Goal: Task Accomplishment & Management: Complete application form

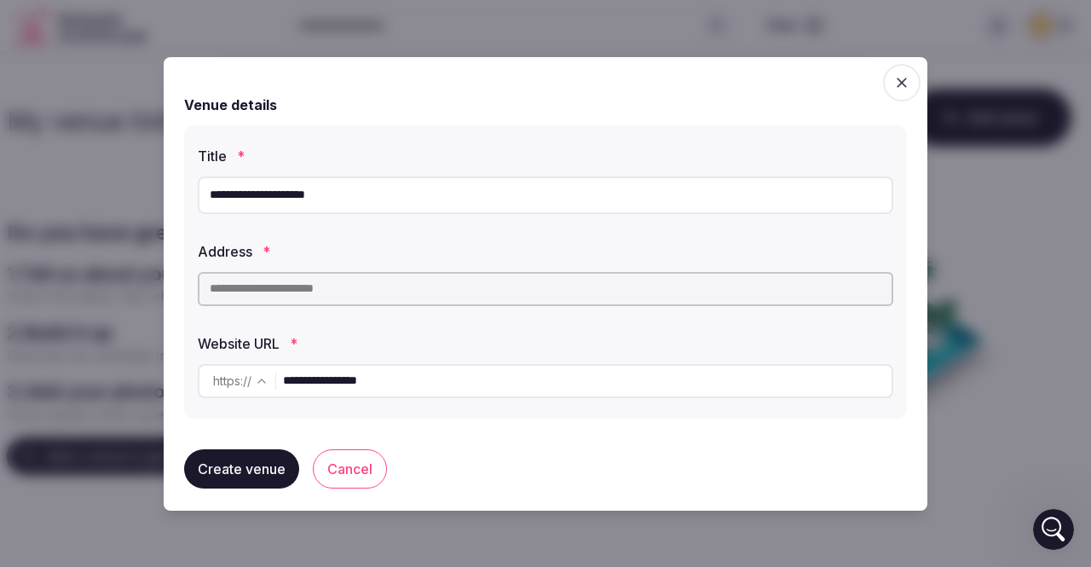
click at [378, 286] on input "text" at bounding box center [545, 289] width 695 height 34
paste input "**********"
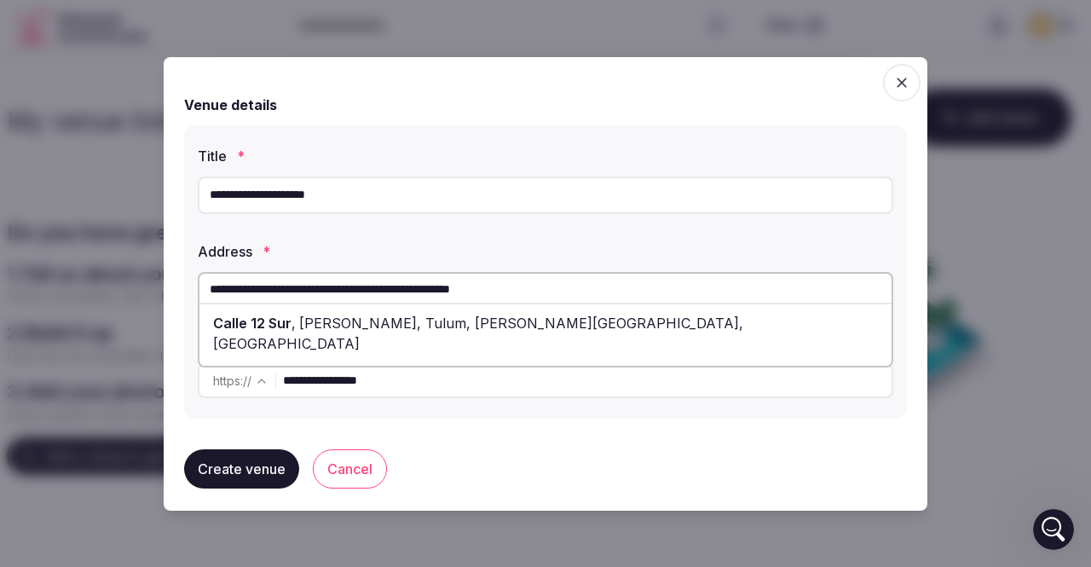
click at [545, 292] on input "**********" at bounding box center [545, 289] width 695 height 34
click at [228, 468] on button "Create venue" at bounding box center [241, 468] width 115 height 39
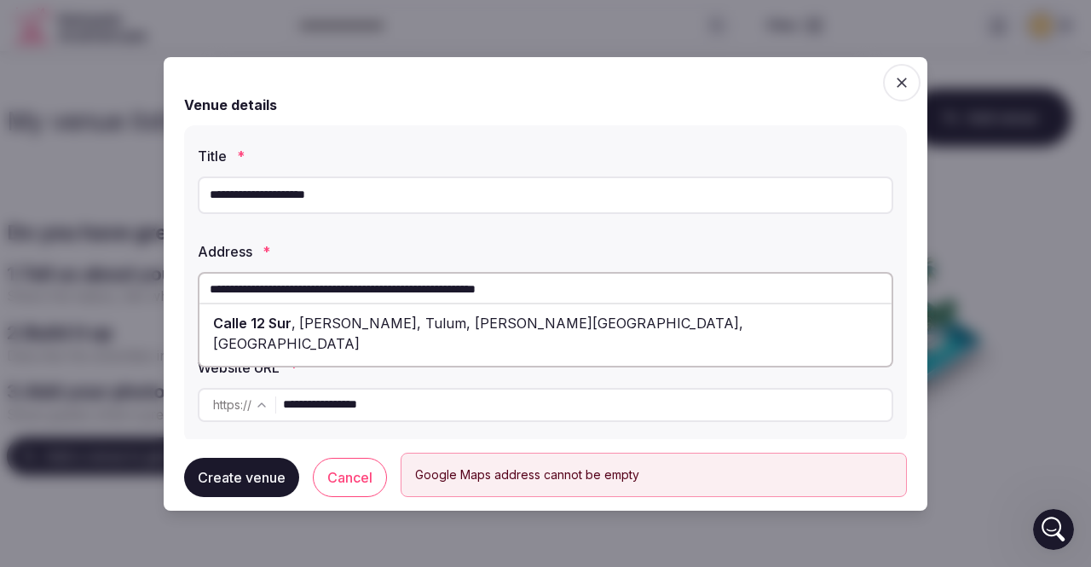
click at [596, 319] on div "[GEOGRAPHIC_DATA][PERSON_NAME], [GEOGRAPHIC_DATA], [PERSON_NAME][GEOGRAPHIC_DAT…" at bounding box center [545, 333] width 692 height 51
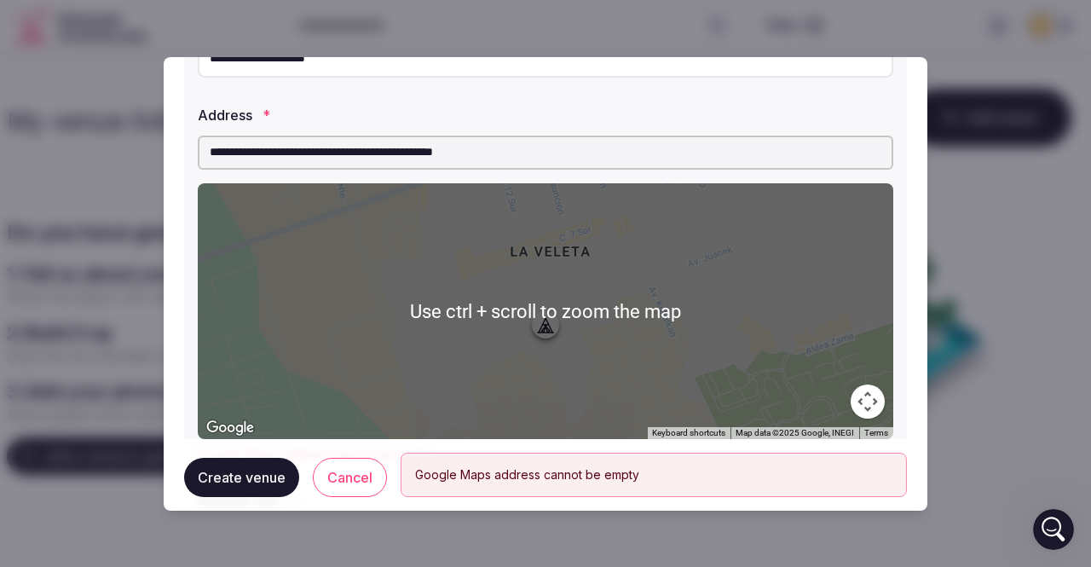
scroll to position [254, 0]
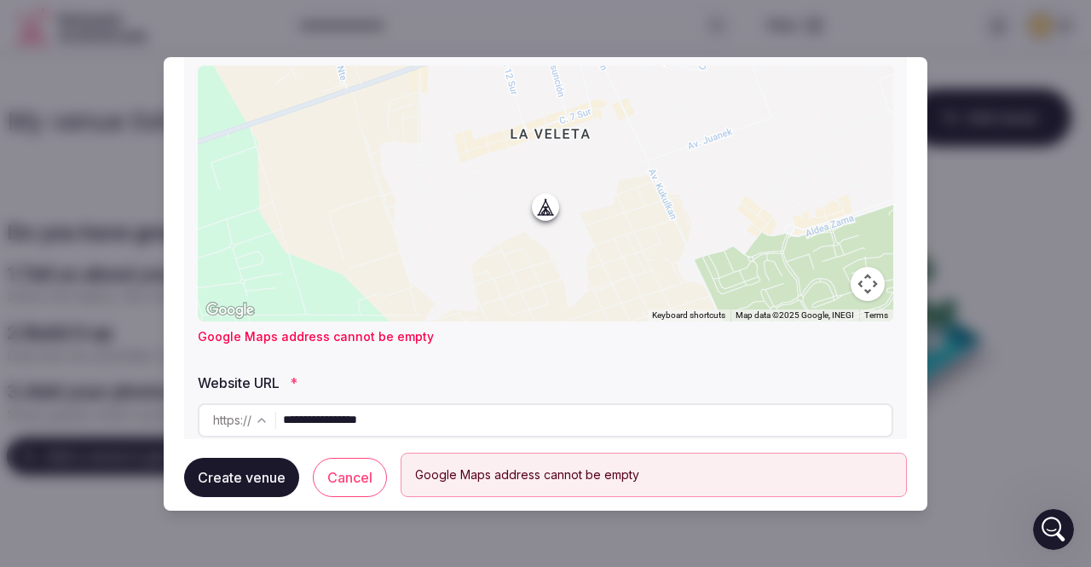
click at [851, 279] on button "Map camera controls" at bounding box center [867, 284] width 34 height 34
click at [729, 236] on button "Move left" at bounding box center [740, 241] width 34 height 34
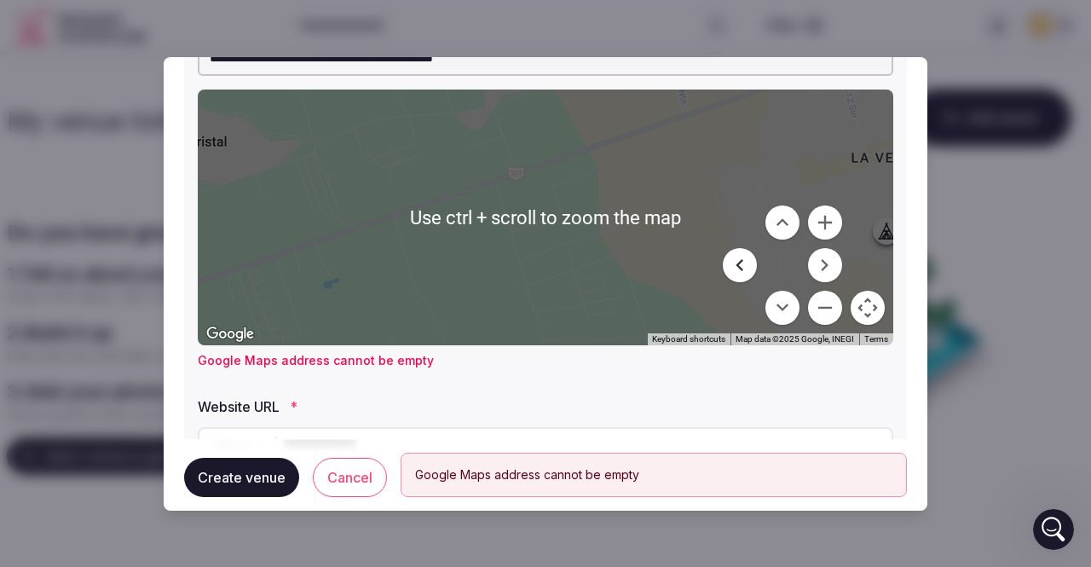
scroll to position [233, 0]
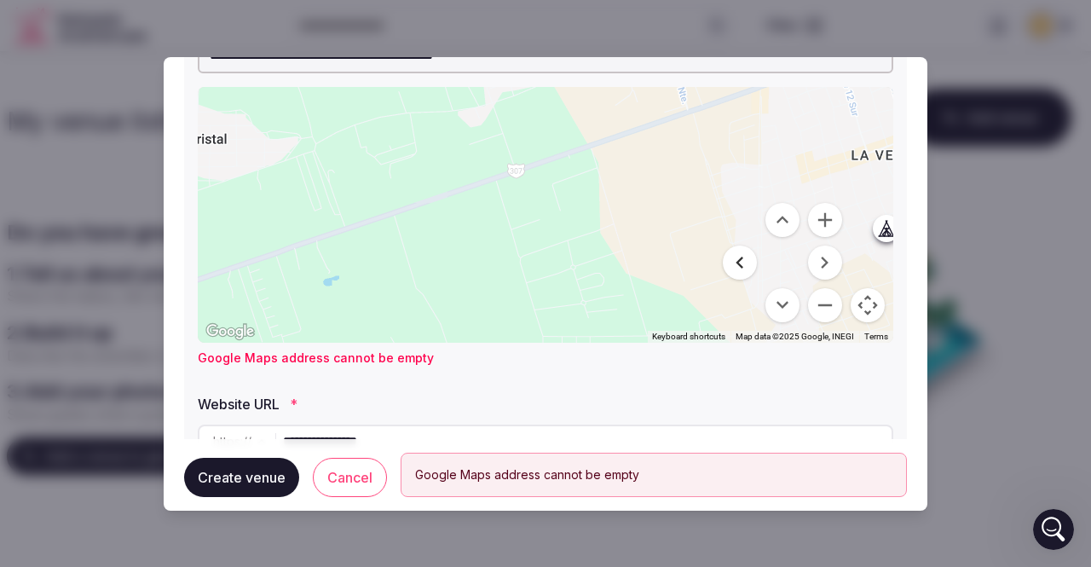
click at [725, 263] on button "Move left" at bounding box center [740, 262] width 34 height 34
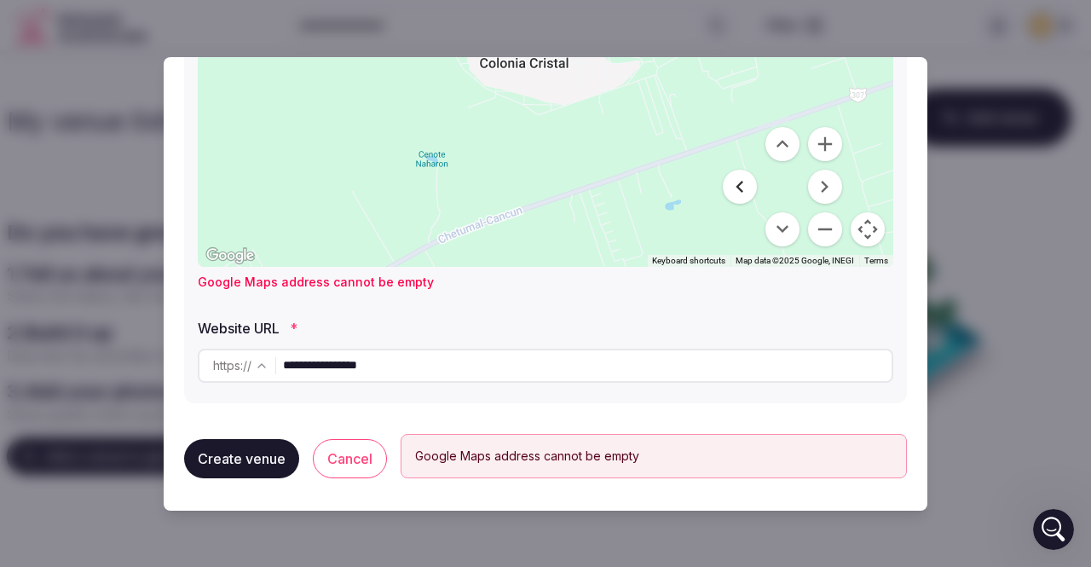
scroll to position [309, 0]
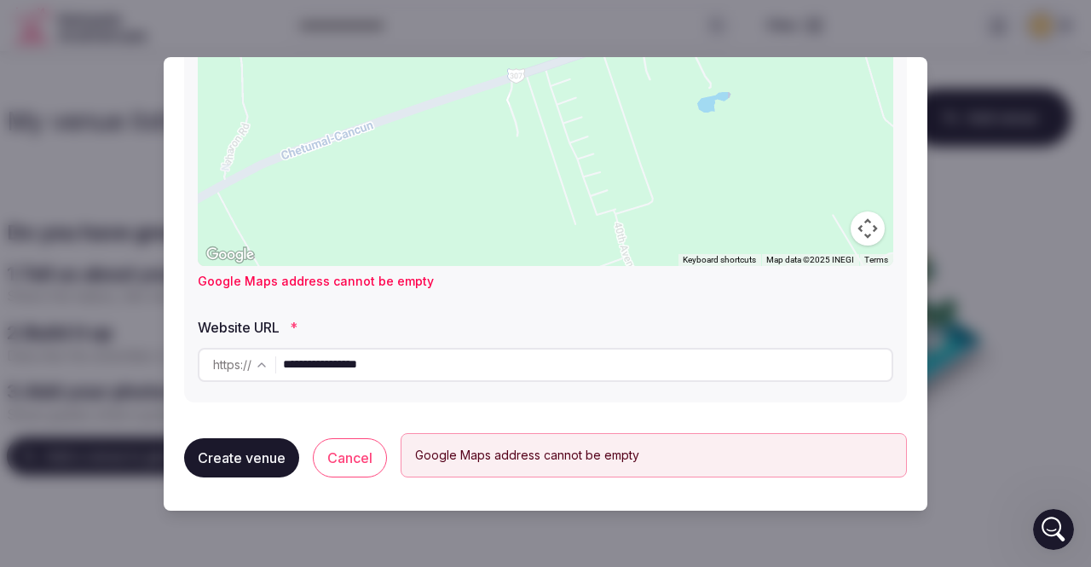
drag, startPoint x: 569, startPoint y: 159, endPoint x: 448, endPoint y: -16, distance: 213.2
click at [448, 0] on html "Search Popular Destinations [GEOGRAPHIC_DATA], [GEOGRAPHIC_DATA] [GEOGRAPHIC_DA…" at bounding box center [545, 283] width 1091 height 567
drag, startPoint x: 720, startPoint y: 168, endPoint x: 472, endPoint y: 69, distance: 266.9
click at [472, 69] on div at bounding box center [545, 138] width 695 height 256
click at [623, 192] on div at bounding box center [545, 138] width 695 height 256
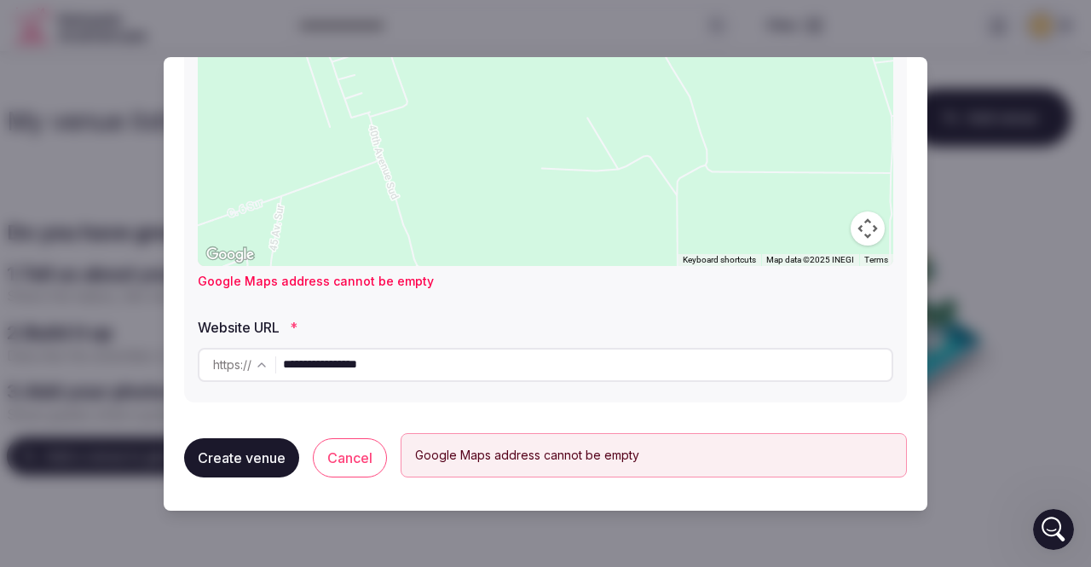
click at [623, 192] on div at bounding box center [545, 138] width 695 height 256
click at [625, 452] on div "Google Maps address cannot be empty" at bounding box center [653, 454] width 477 height 15
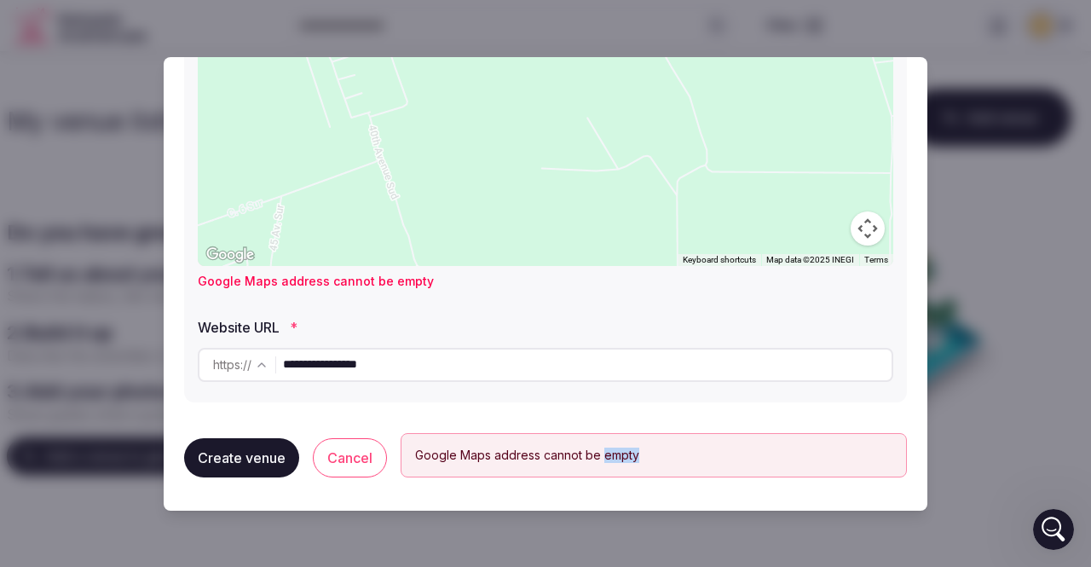
click at [630, 199] on div at bounding box center [545, 138] width 695 height 256
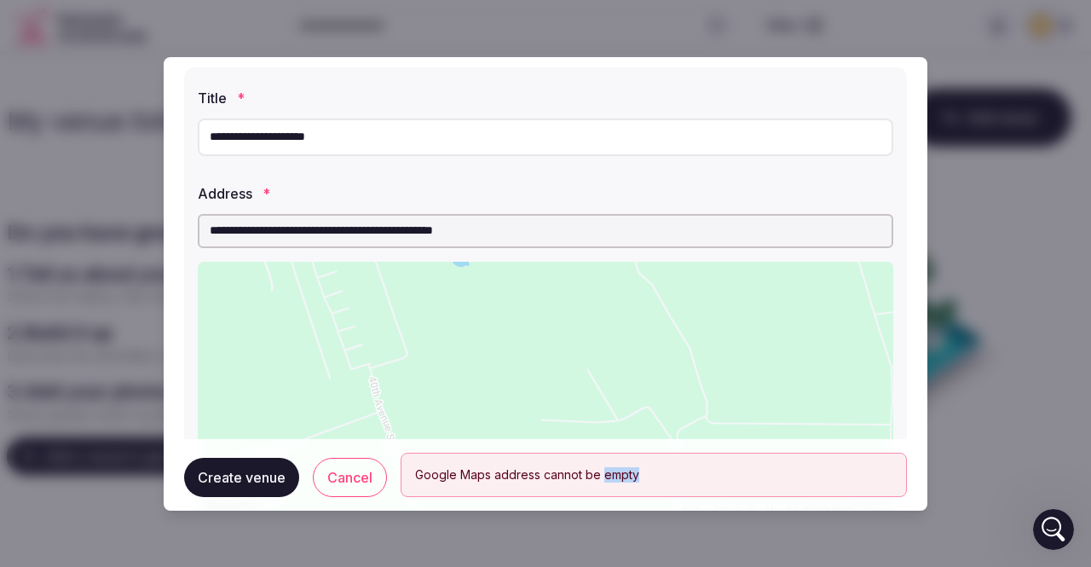
scroll to position [37, 0]
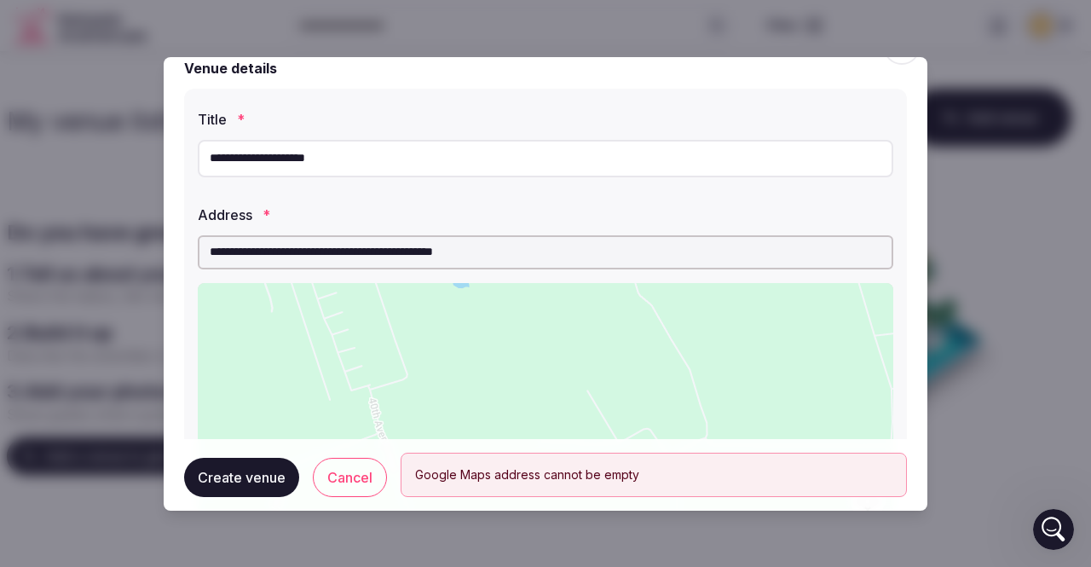
click at [521, 253] on input "**********" at bounding box center [545, 252] width 695 height 34
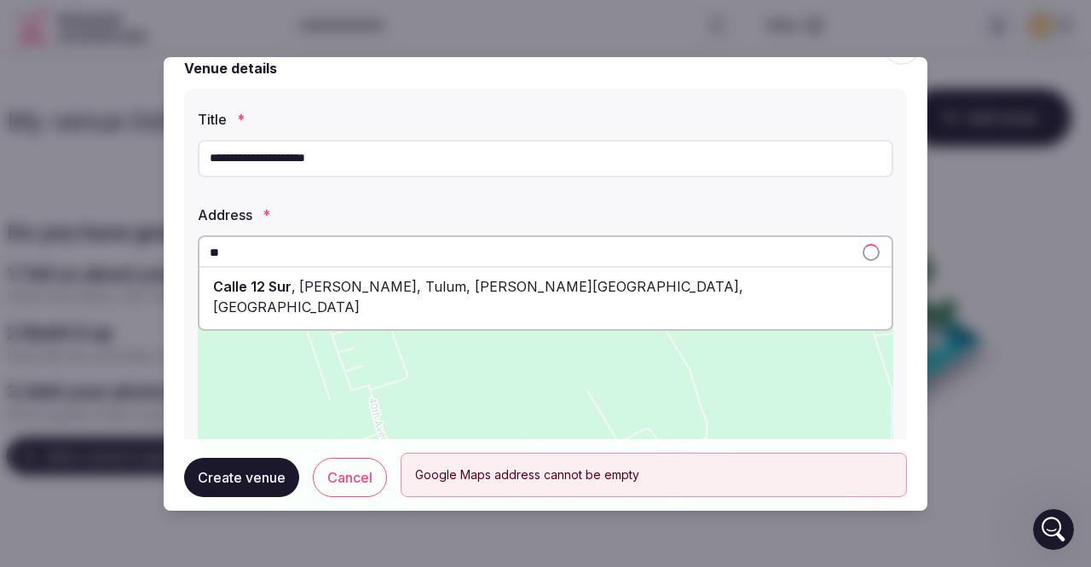
type input "*"
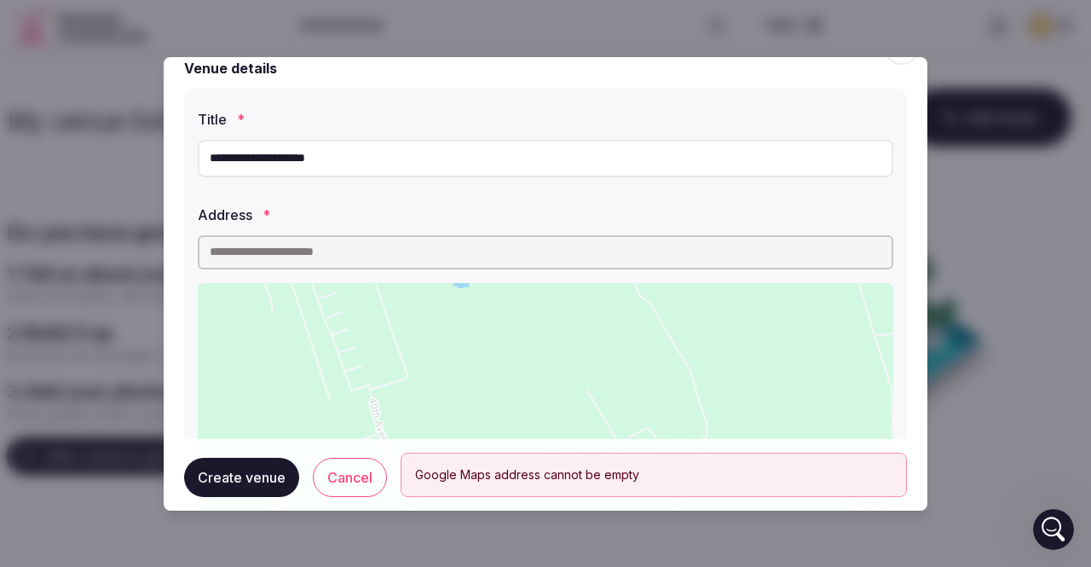
click at [380, 246] on input "text" at bounding box center [545, 252] width 695 height 34
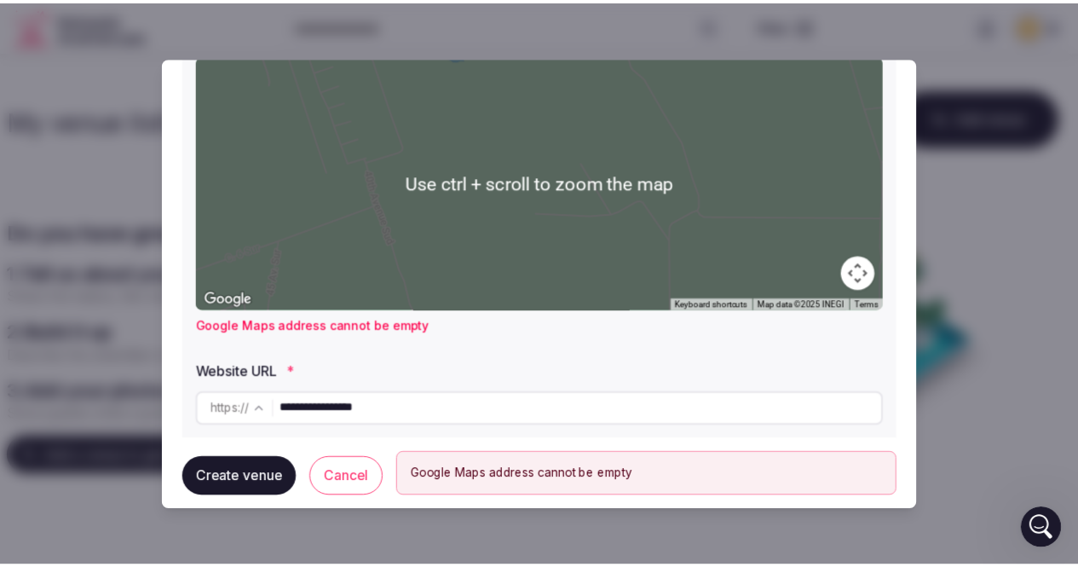
scroll to position [264, 0]
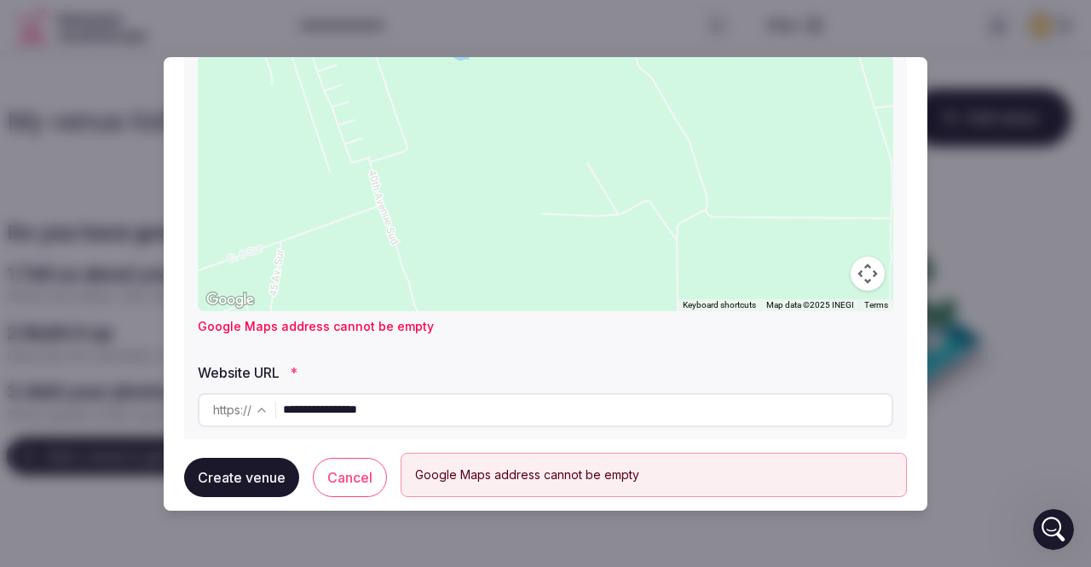
click at [605, 249] on div at bounding box center [545, 183] width 695 height 256
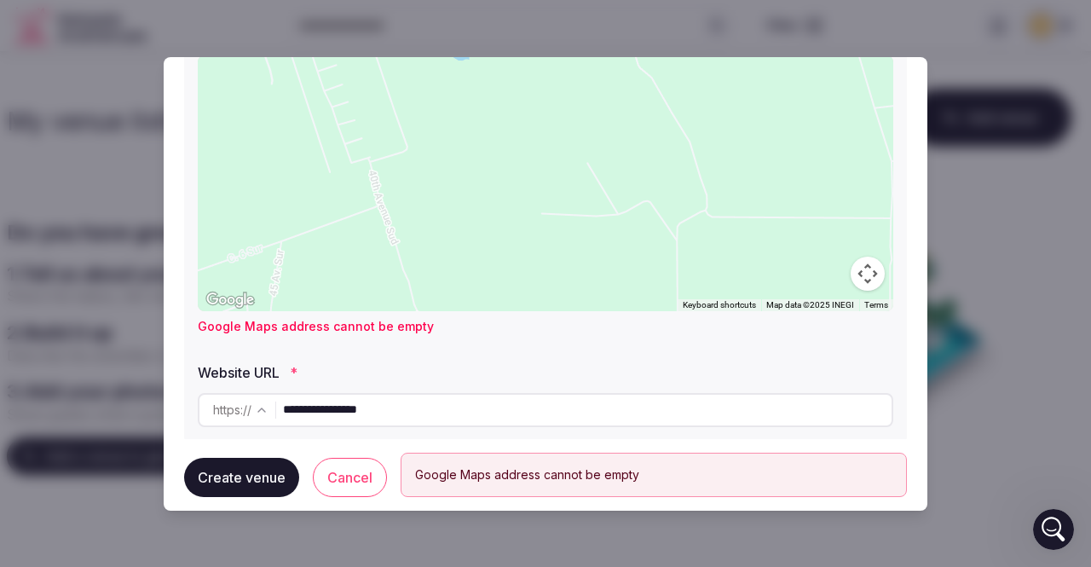
click at [605, 249] on div at bounding box center [545, 183] width 695 height 256
click at [242, 475] on button "Create venue" at bounding box center [241, 477] width 115 height 39
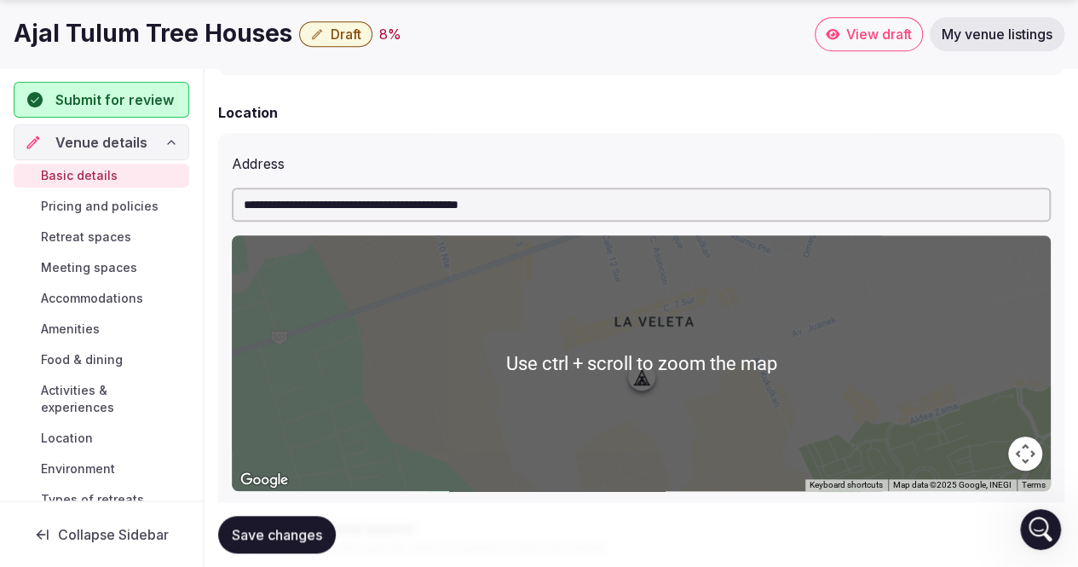
scroll to position [682, 0]
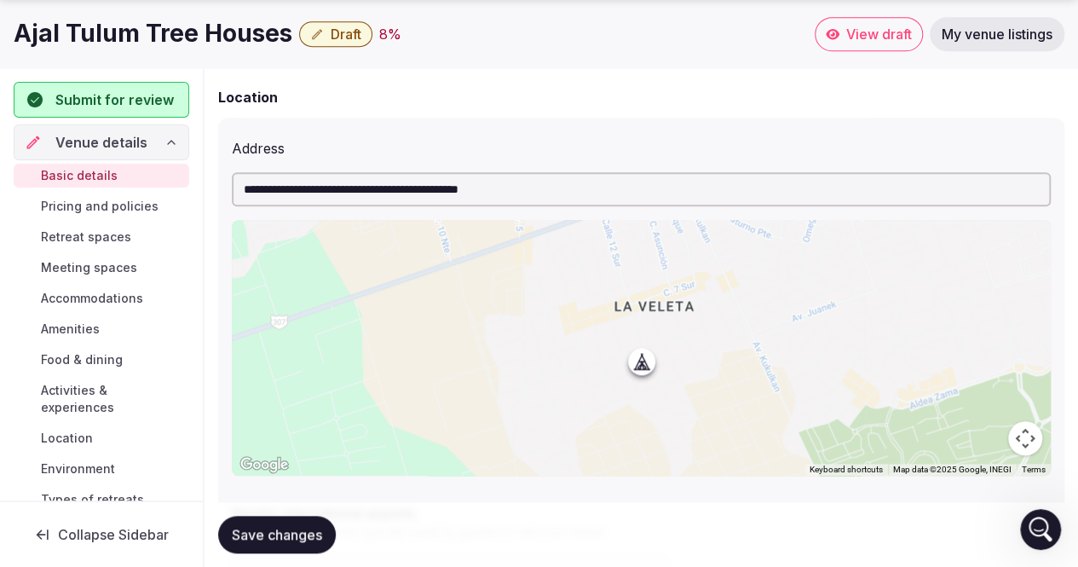
click at [366, 190] on input "**********" at bounding box center [641, 189] width 819 height 34
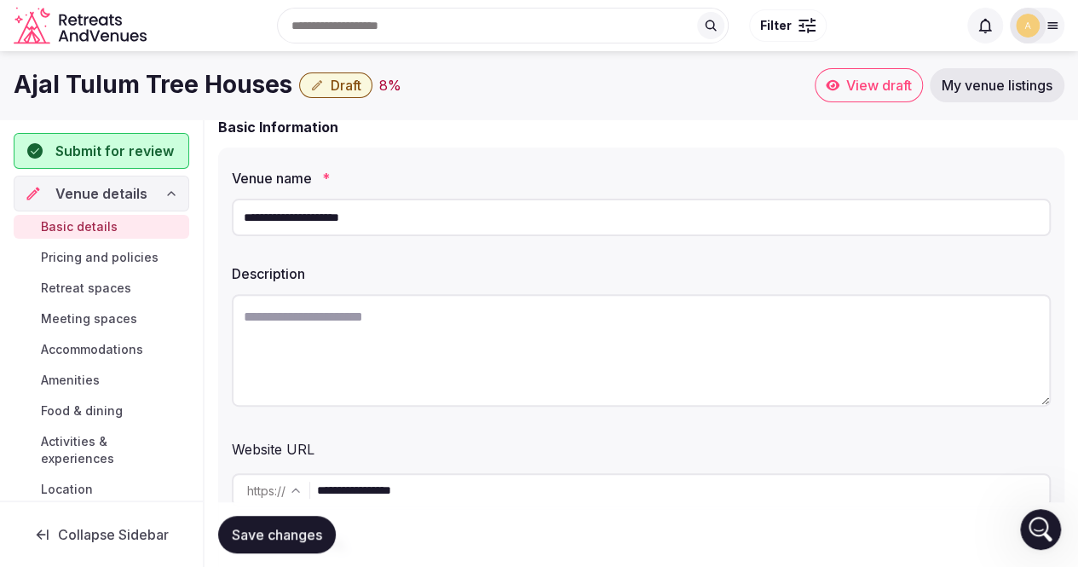
scroll to position [0, 0]
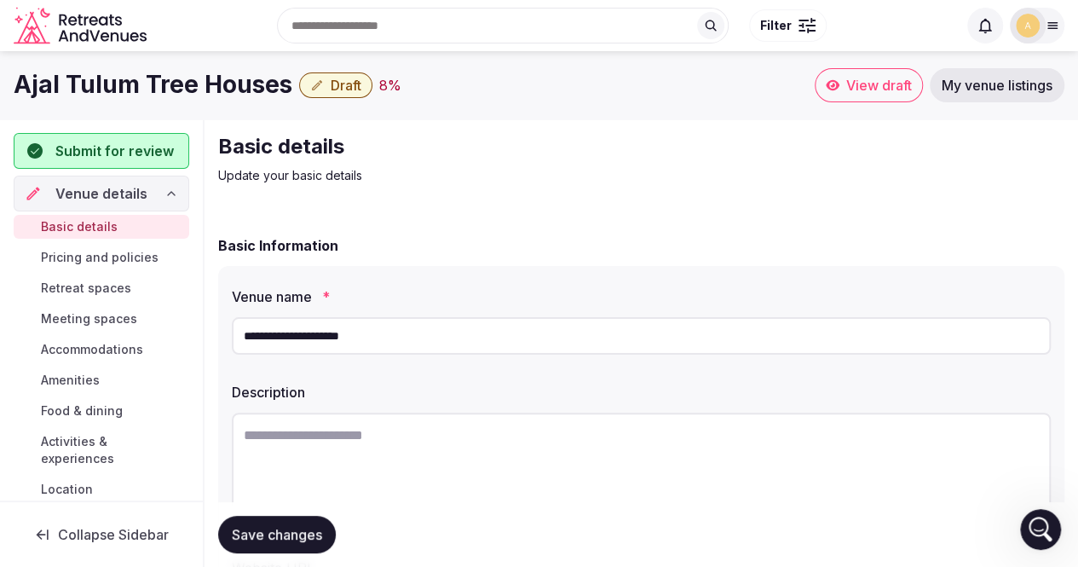
type input "**********"
click at [172, 16] on div "Search Popular Destinations [GEOGRAPHIC_DATA], [GEOGRAPHIC_DATA] [GEOGRAPHIC_DA…" at bounding box center [554, 25] width 803 height 73
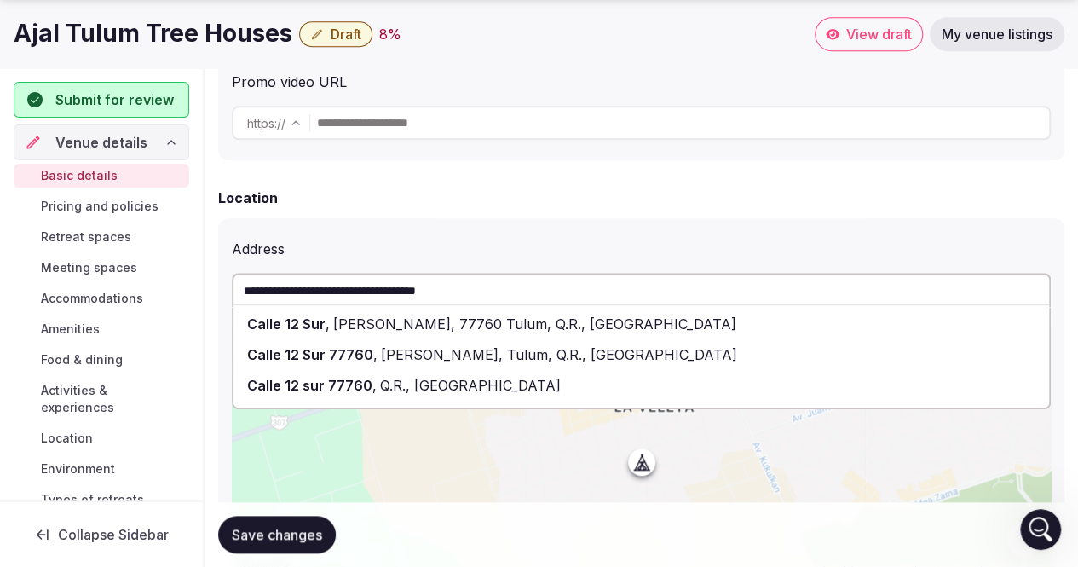
scroll to position [583, 0]
